Goal: Transaction & Acquisition: Purchase product/service

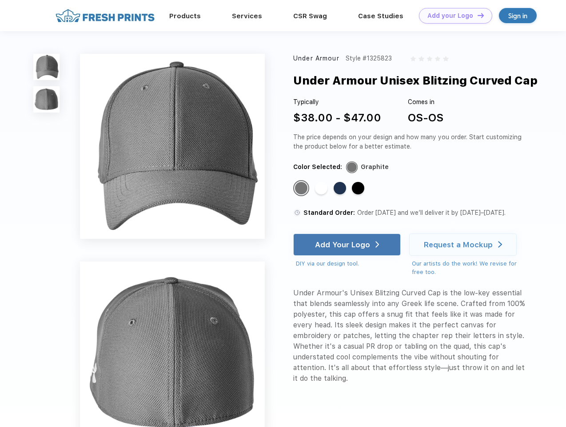
click at [453, 16] on link "Add your Logo Design Tool" at bounding box center [455, 16] width 73 height 16
click at [0, 0] on div "Design Tool" at bounding box center [0, 0] width 0 height 0
click at [477, 15] on link "Add your Logo Design Tool" at bounding box center [455, 16] width 73 height 16
click at [47, 67] on img at bounding box center [46, 67] width 26 height 26
click at [47, 100] on img at bounding box center [46, 99] width 26 height 26
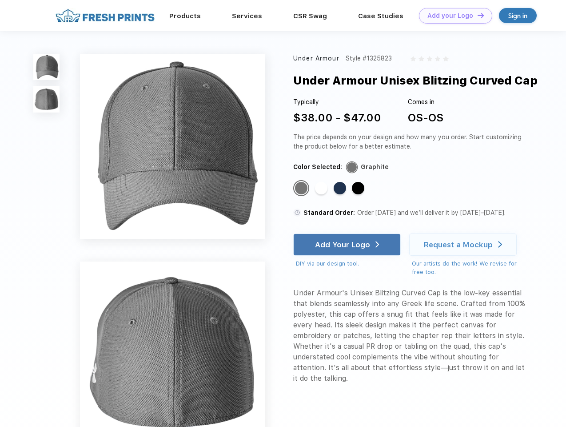
click at [302, 188] on div "Standard Color" at bounding box center [301, 188] width 12 height 12
click at [322, 188] on div "Standard Color" at bounding box center [321, 188] width 12 height 12
click at [341, 188] on div "Standard Color" at bounding box center [340, 188] width 12 height 12
click at [359, 188] on div "Standard Color" at bounding box center [358, 188] width 12 height 12
click at [348, 244] on div "Add Your Logo" at bounding box center [342, 244] width 55 height 9
